Goal: Information Seeking & Learning: Learn about a topic

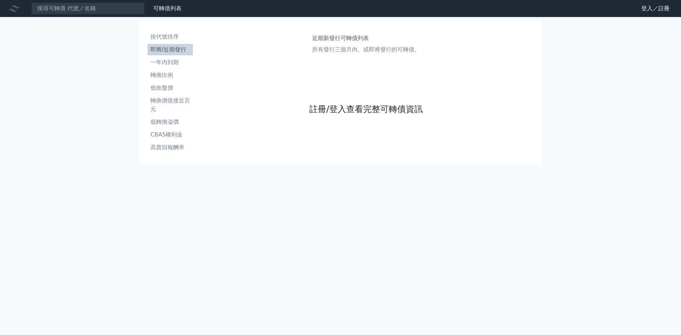
click at [353, 113] on link "註冊/登入查看完整可轉債資訊" at bounding box center [367, 109] width 114 height 11
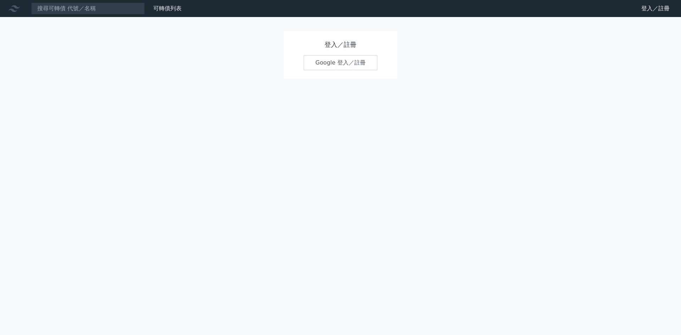
click at [338, 61] on link "Google 登入／註冊" at bounding box center [341, 62] width 74 height 15
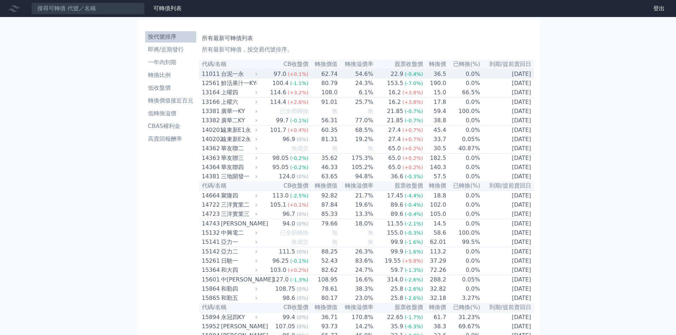
click at [210, 74] on div "11011" at bounding box center [210, 74] width 17 height 9
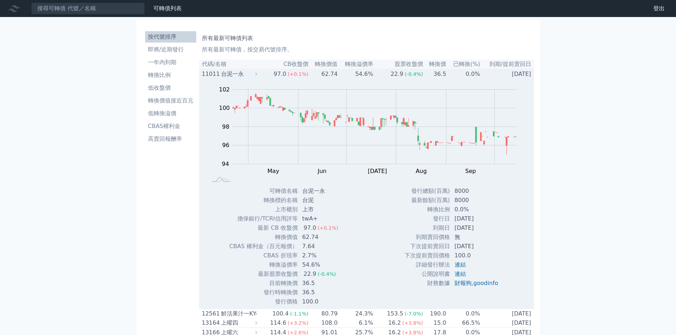
click at [210, 74] on div "11011" at bounding box center [210, 74] width 17 height 9
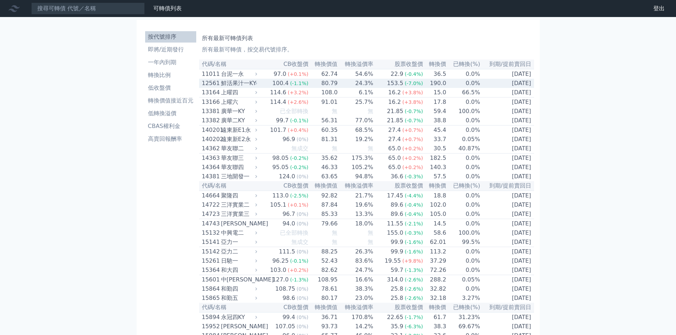
click at [212, 87] on div "12561" at bounding box center [210, 83] width 17 height 9
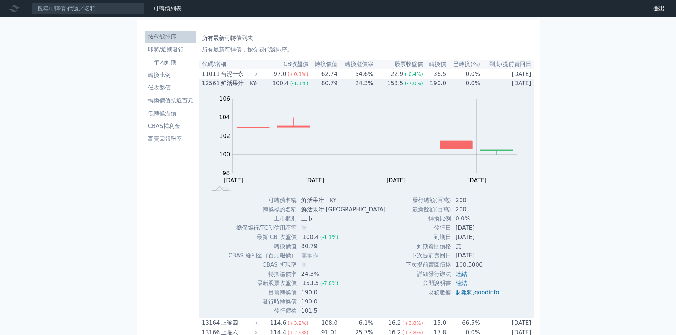
click at [210, 84] on div "12561" at bounding box center [210, 83] width 17 height 9
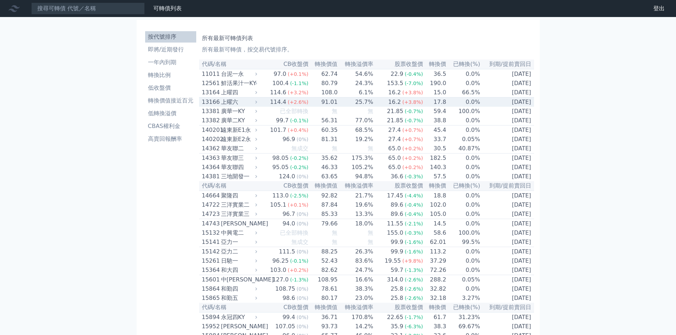
click at [213, 104] on div "13166" at bounding box center [210, 102] width 17 height 9
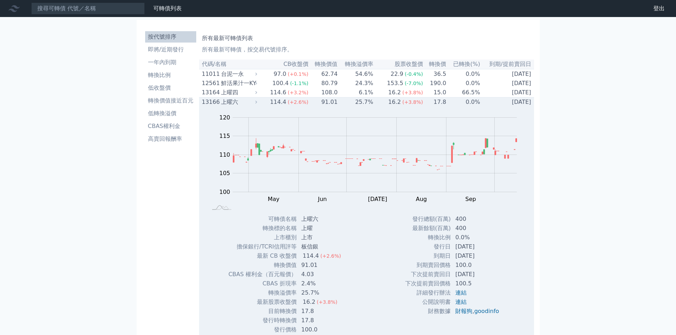
click at [216, 105] on div "13166" at bounding box center [210, 102] width 17 height 9
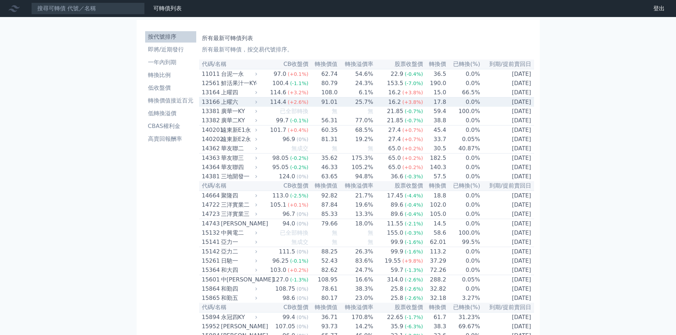
click at [213, 106] on div "13166" at bounding box center [210, 102] width 17 height 9
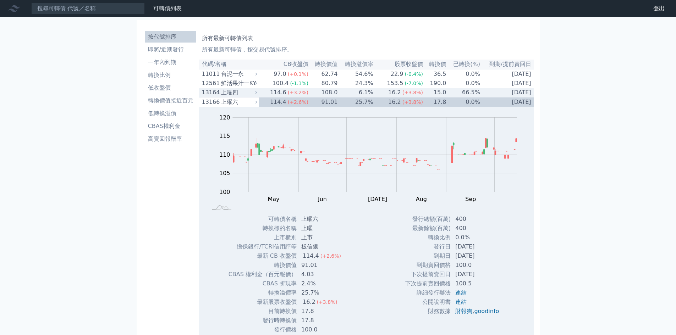
click at [210, 94] on div "13164" at bounding box center [210, 92] width 17 height 9
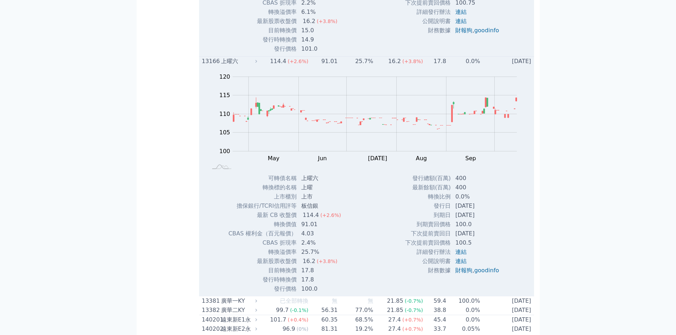
scroll to position [284, 0]
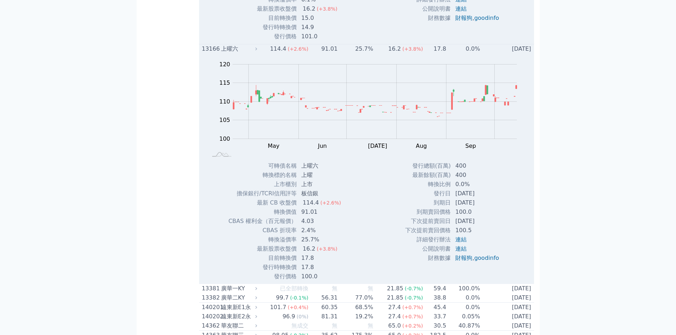
click at [212, 51] on div "13166" at bounding box center [210, 49] width 17 height 9
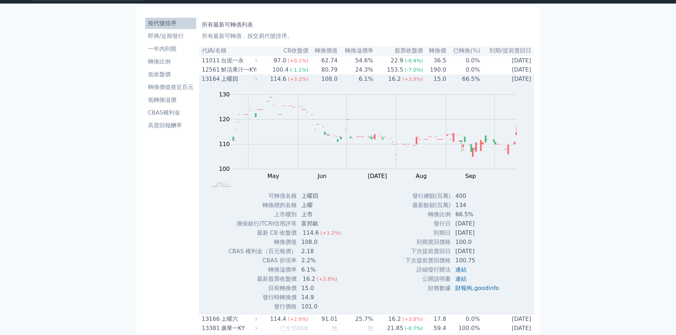
scroll to position [0, 0]
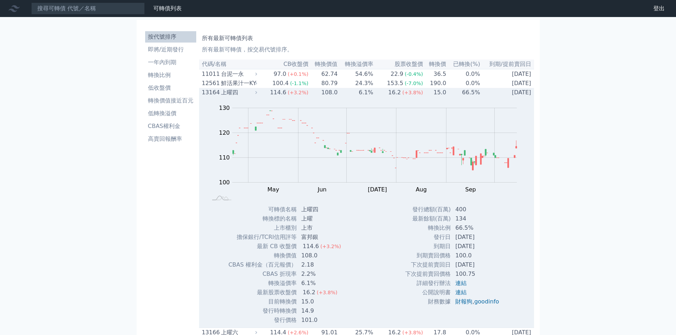
click at [214, 93] on div "13164" at bounding box center [210, 92] width 17 height 9
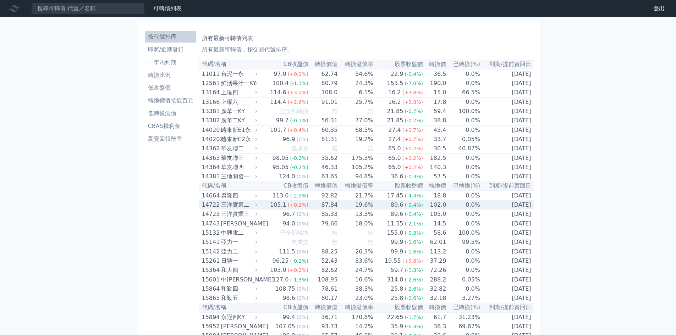
click at [228, 209] on div "三洋實業二" at bounding box center [238, 205] width 35 height 9
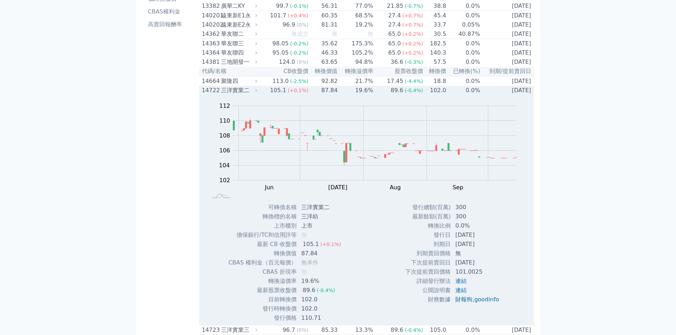
scroll to position [189, 0]
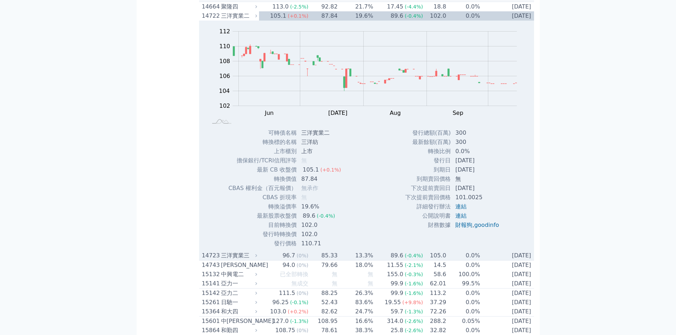
click at [210, 260] on div "14723" at bounding box center [210, 256] width 17 height 9
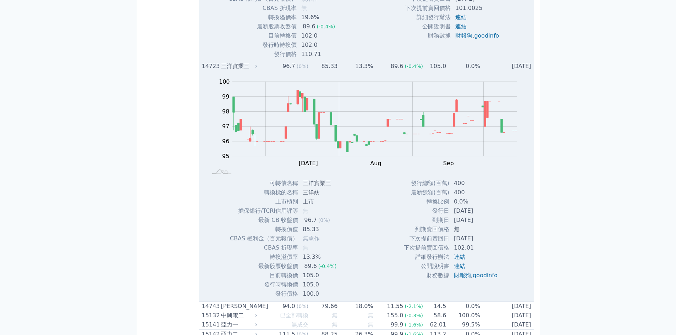
scroll to position [284, 0]
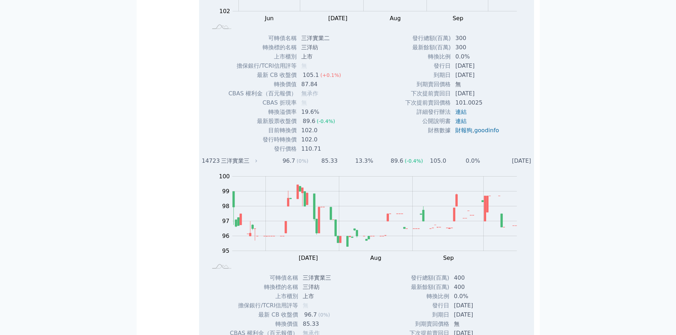
click at [211, 165] on div "14723" at bounding box center [210, 161] width 17 height 9
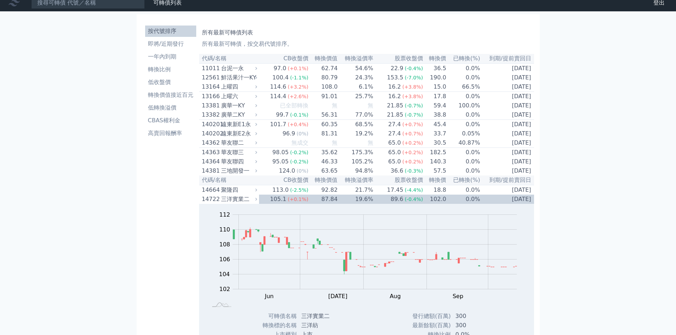
scroll to position [0, 0]
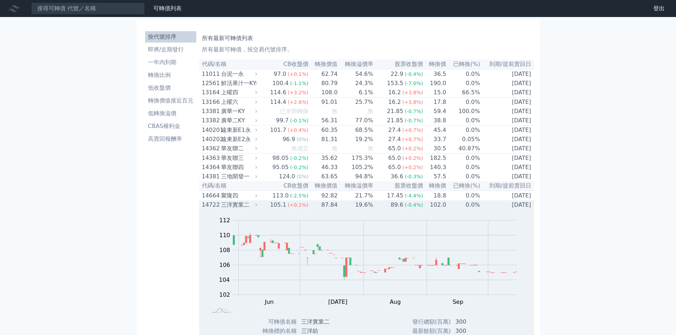
click at [216, 209] on div "14722" at bounding box center [210, 205] width 17 height 9
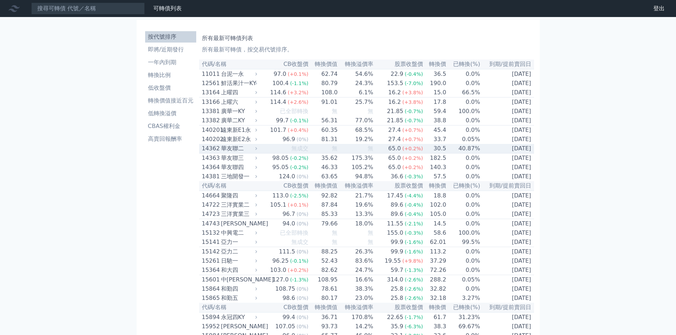
click at [225, 153] on div "華友聯二" at bounding box center [238, 148] width 35 height 9
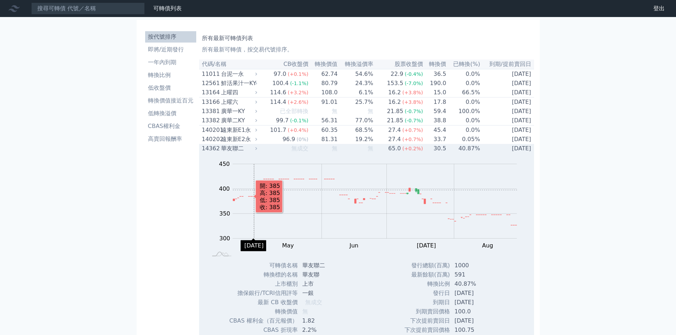
scroll to position [95, 0]
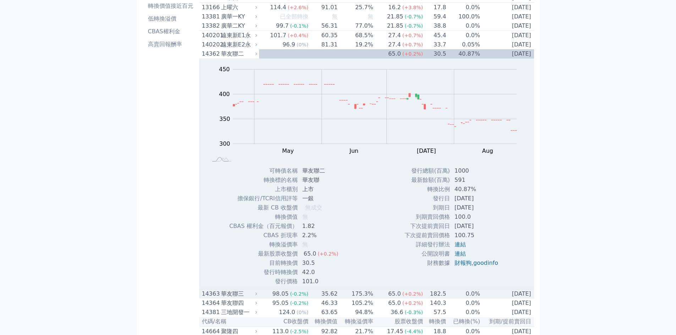
click at [213, 299] on div "14363" at bounding box center [210, 294] width 17 height 9
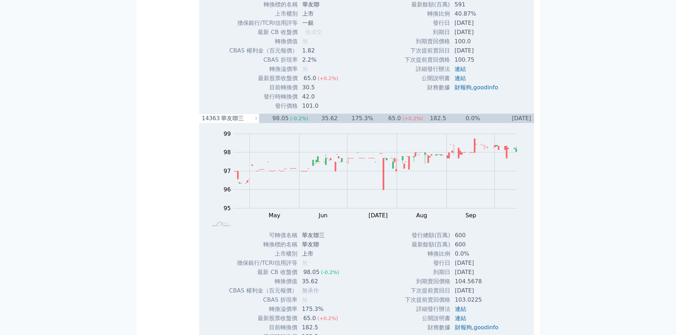
scroll to position [284, 0]
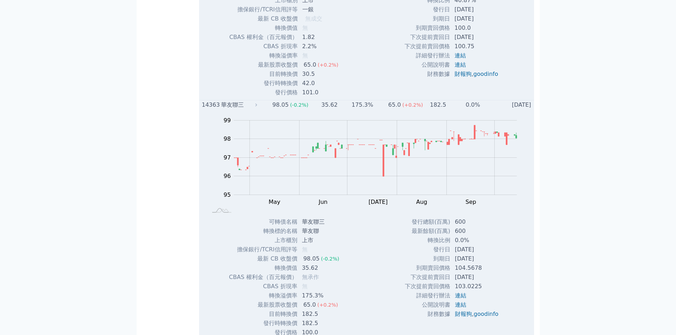
click at [213, 109] on div "14363" at bounding box center [210, 105] width 17 height 9
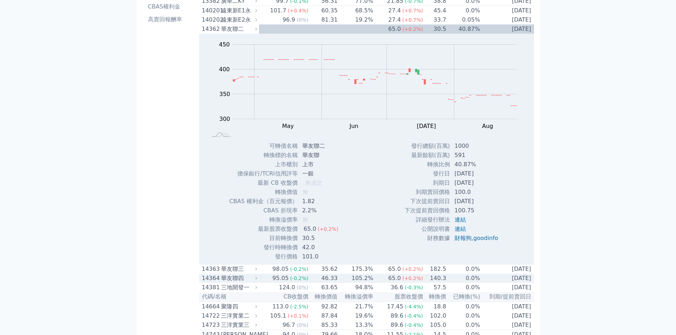
scroll to position [0, 0]
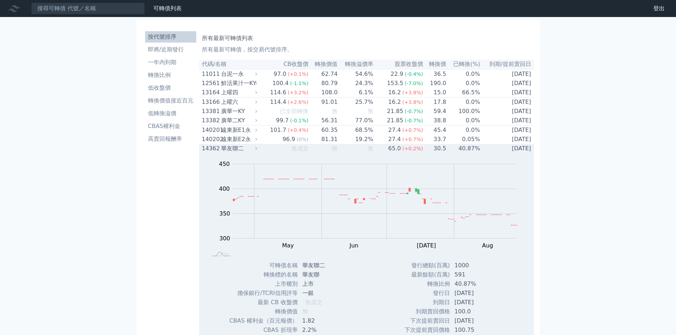
click at [205, 153] on div "14362" at bounding box center [210, 148] width 17 height 9
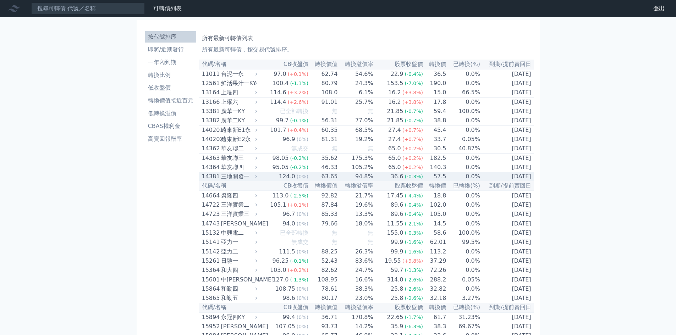
click at [210, 181] on div "14381" at bounding box center [210, 176] width 17 height 9
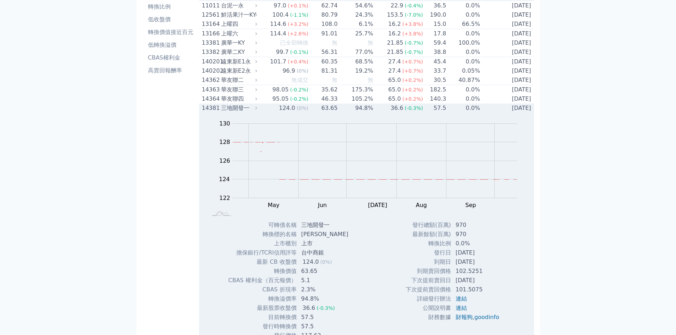
scroll to position [95, 0]
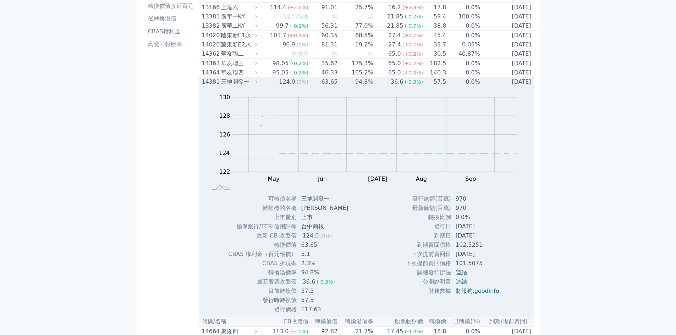
click at [209, 86] on div "14381" at bounding box center [210, 82] width 17 height 9
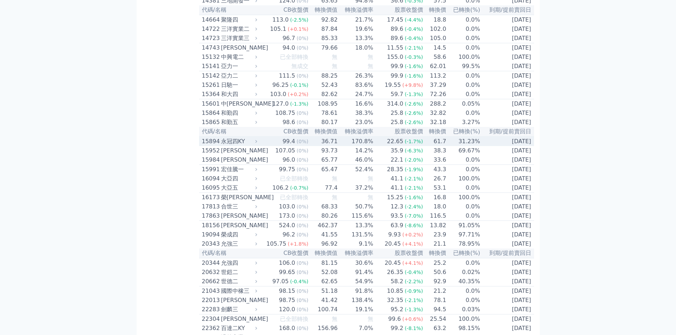
scroll to position [189, 0]
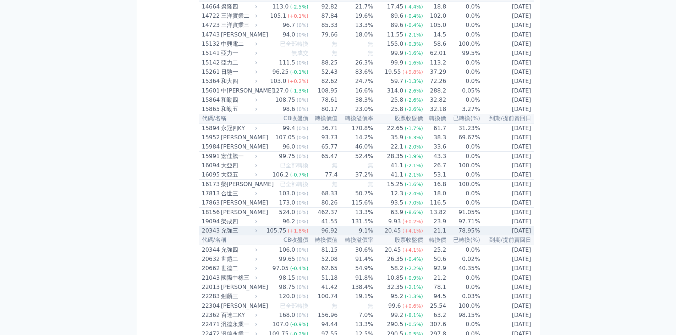
click at [215, 235] on div "20343" at bounding box center [210, 231] width 17 height 9
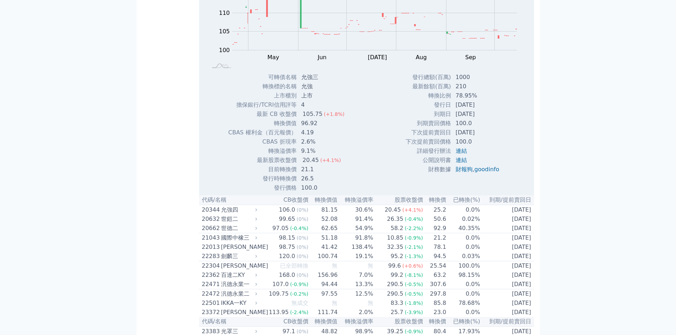
scroll to position [473, 0]
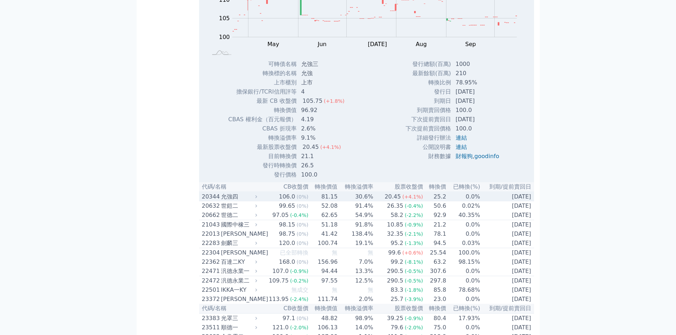
click at [227, 201] on div "允強四" at bounding box center [238, 197] width 35 height 9
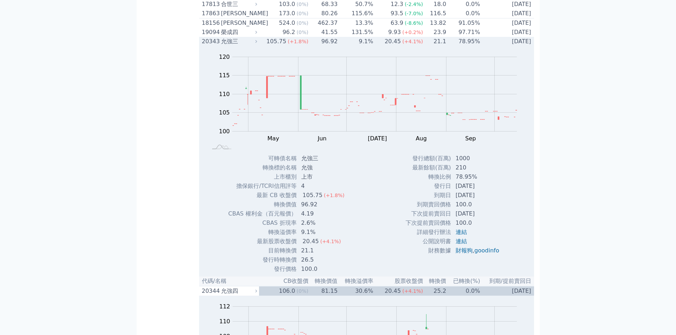
scroll to position [284, 0]
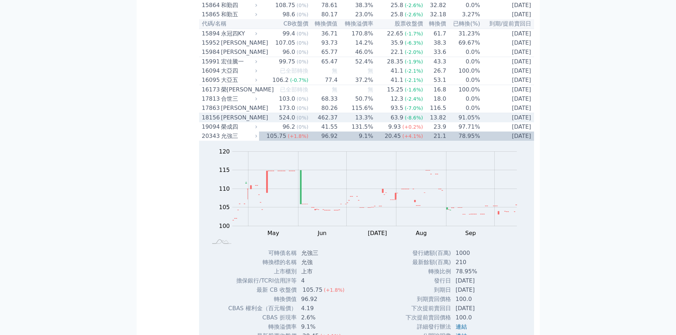
click at [211, 122] on div "18156" at bounding box center [210, 118] width 17 height 9
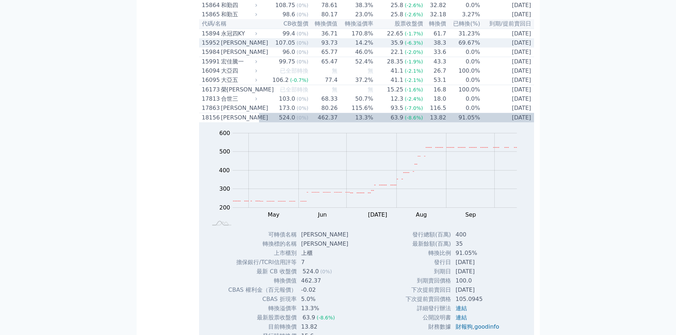
click at [214, 47] on div "15952" at bounding box center [210, 43] width 17 height 9
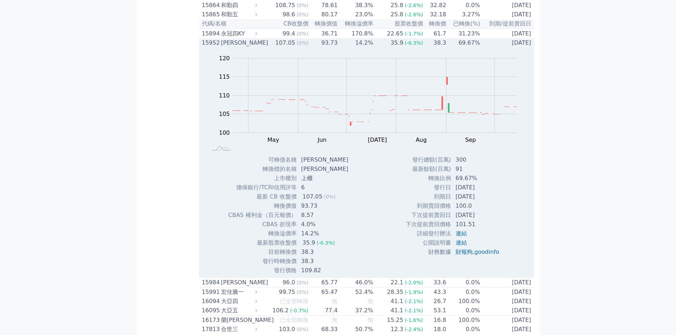
click at [214, 47] on div "15952" at bounding box center [210, 43] width 17 height 9
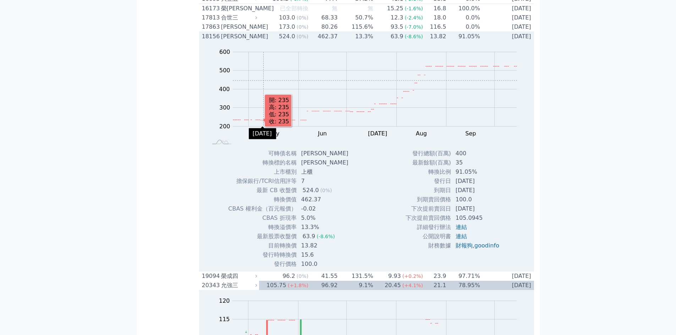
scroll to position [379, 0]
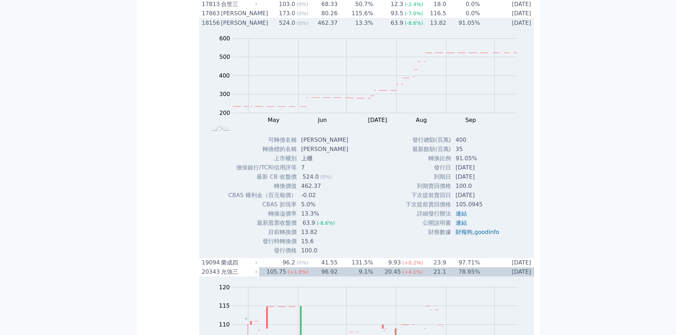
click at [210, 27] on div "18156" at bounding box center [210, 23] width 17 height 9
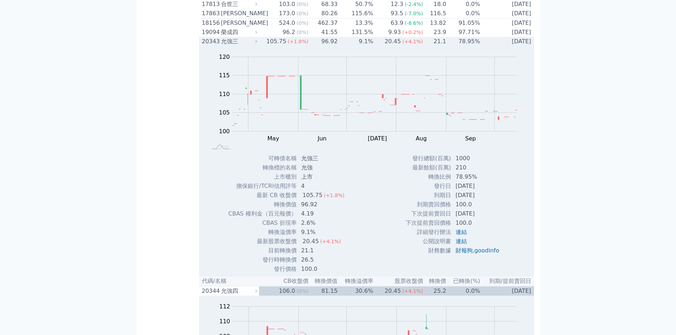
click at [212, 46] on div "20343" at bounding box center [210, 41] width 17 height 9
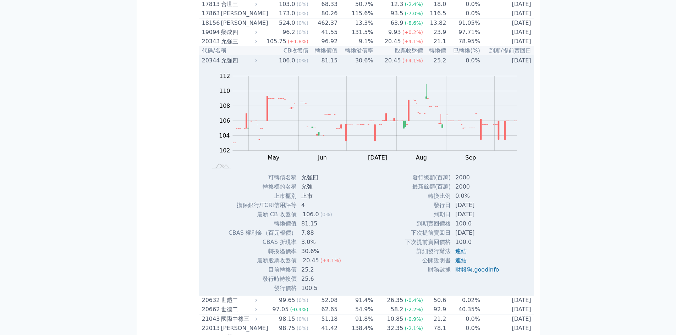
click at [210, 65] on div "20344" at bounding box center [210, 60] width 17 height 9
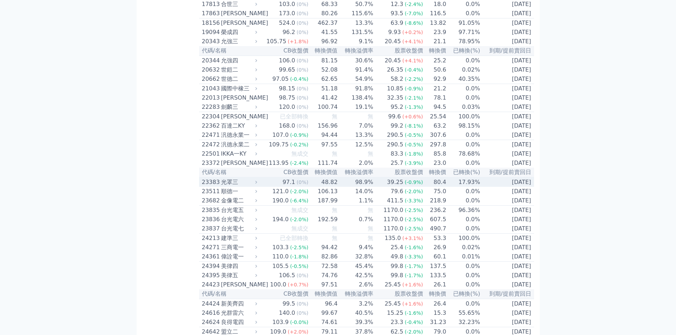
click at [228, 187] on div "光罩三" at bounding box center [238, 182] width 35 height 9
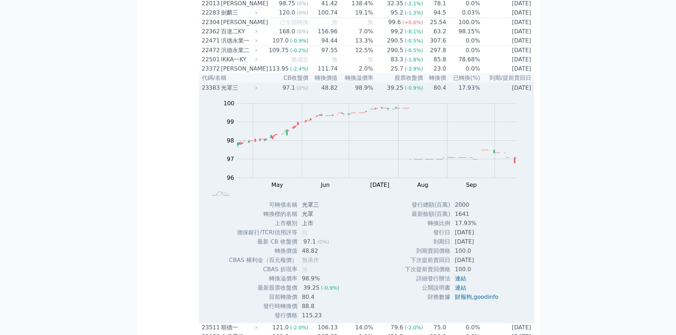
scroll to position [568, 0]
